Goal: Task Accomplishment & Management: Manage account settings

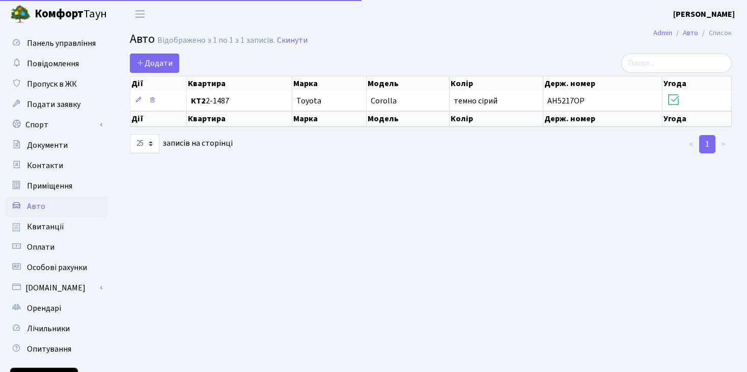
select select "25"
click at [38, 81] on span "Пропуск в ЖК" at bounding box center [52, 83] width 50 height 11
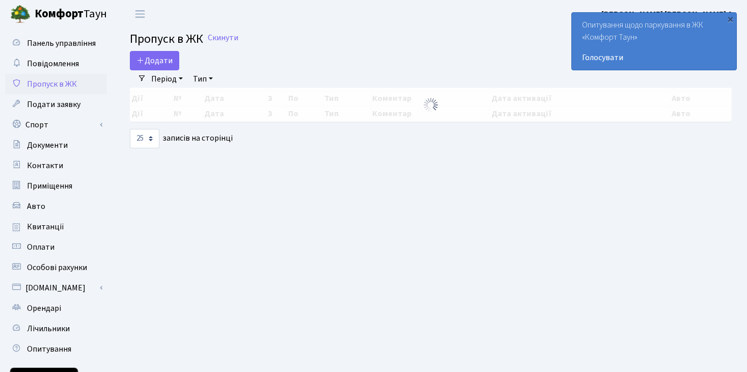
select select "25"
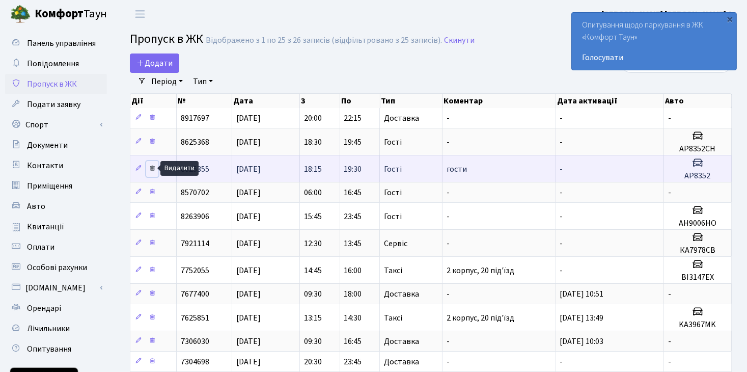
click at [151, 166] on icon at bounding box center [152, 168] width 7 height 7
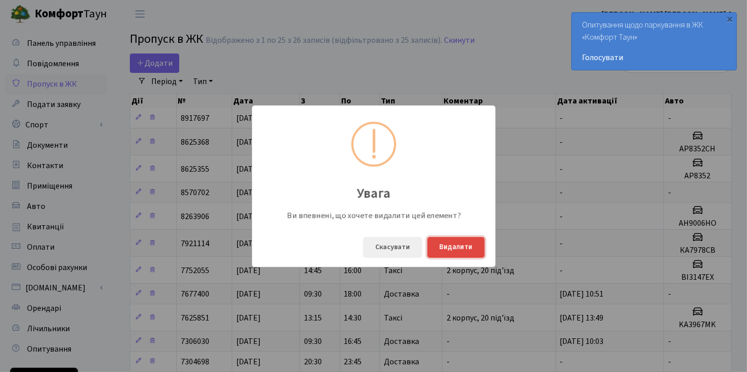
click at [457, 243] on button "Видалити" at bounding box center [456, 247] width 58 height 21
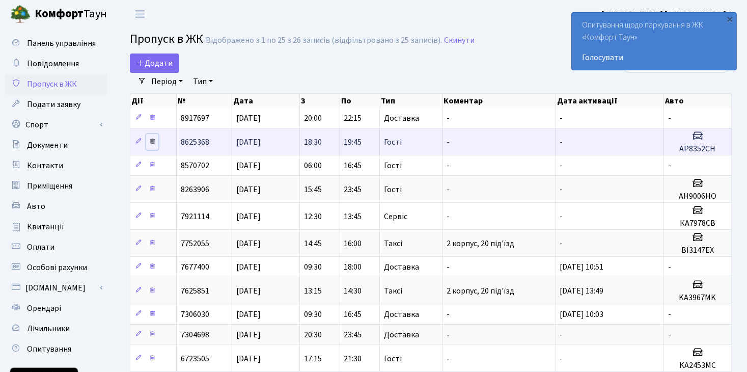
click at [151, 139] on icon at bounding box center [152, 141] width 7 height 7
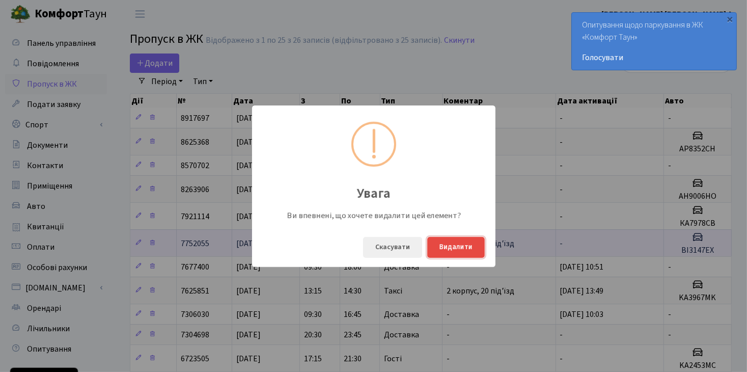
click at [459, 247] on button "Видалити" at bounding box center [456, 247] width 58 height 21
